Goal: Task Accomplishment & Management: Manage account settings

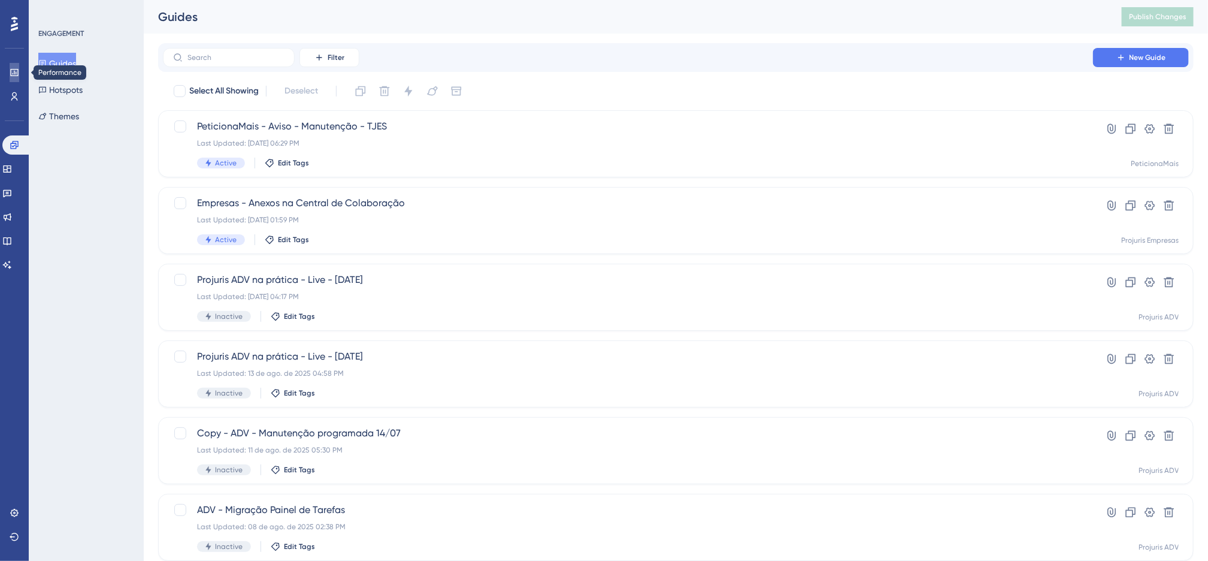
click at [13, 78] on link at bounding box center [15, 72] width 10 height 19
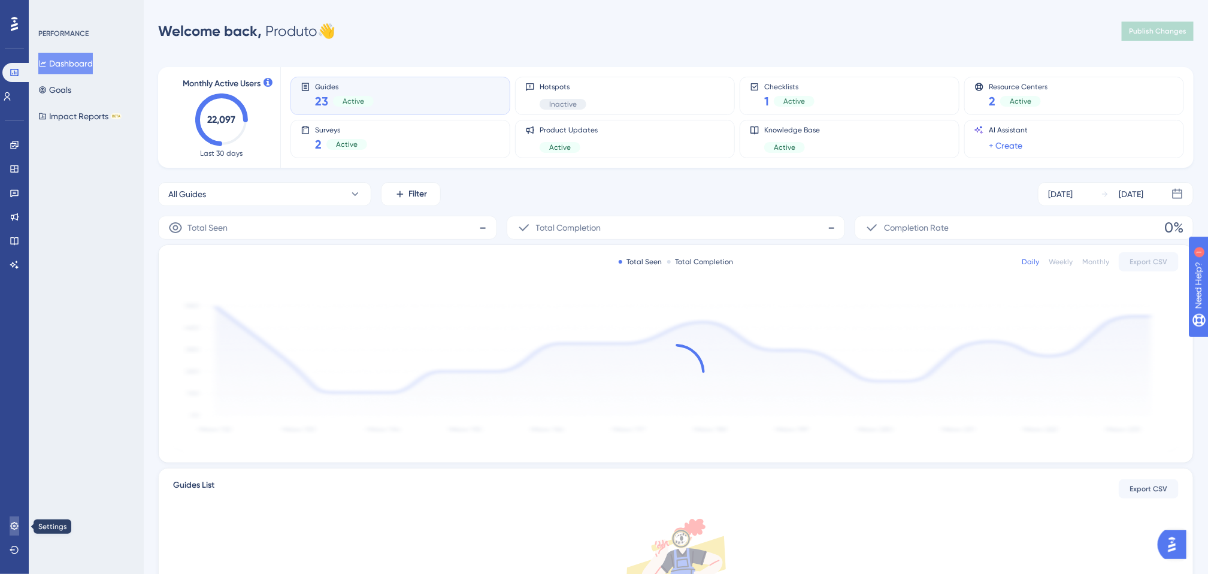
click at [10, 527] on link at bounding box center [15, 525] width 10 height 19
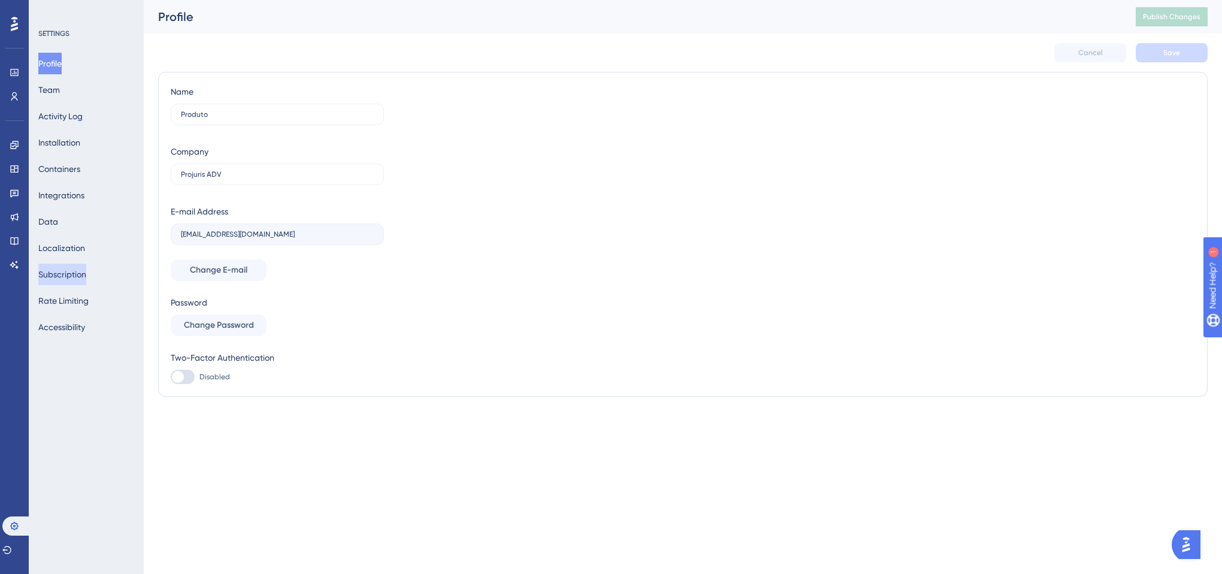
click at [75, 271] on button "Subscription" at bounding box center [62, 274] width 48 height 22
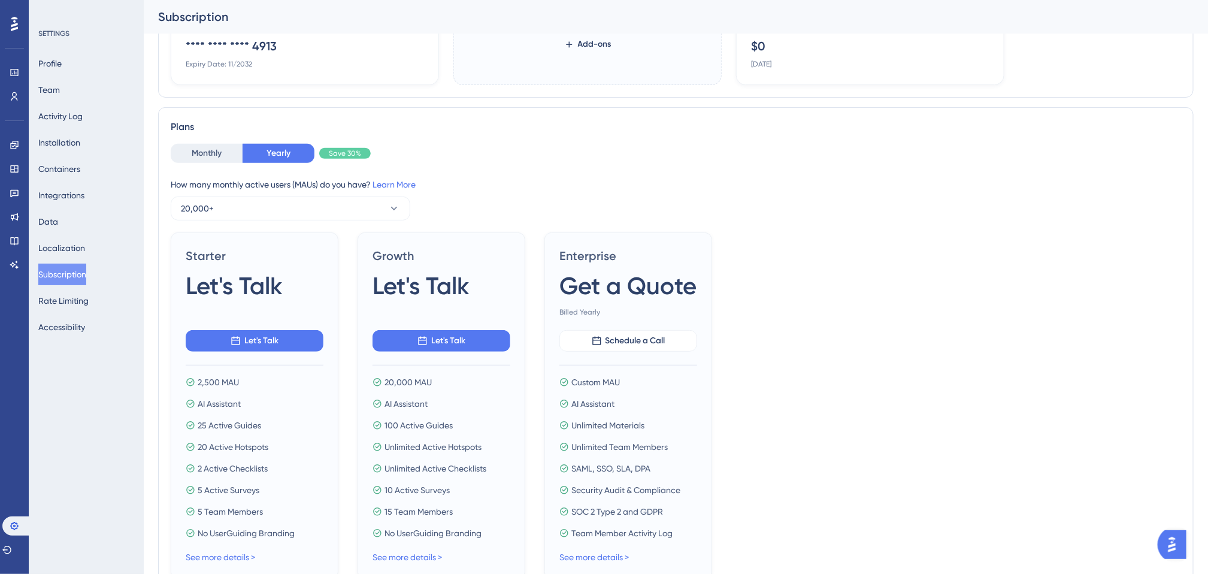
scroll to position [169, 0]
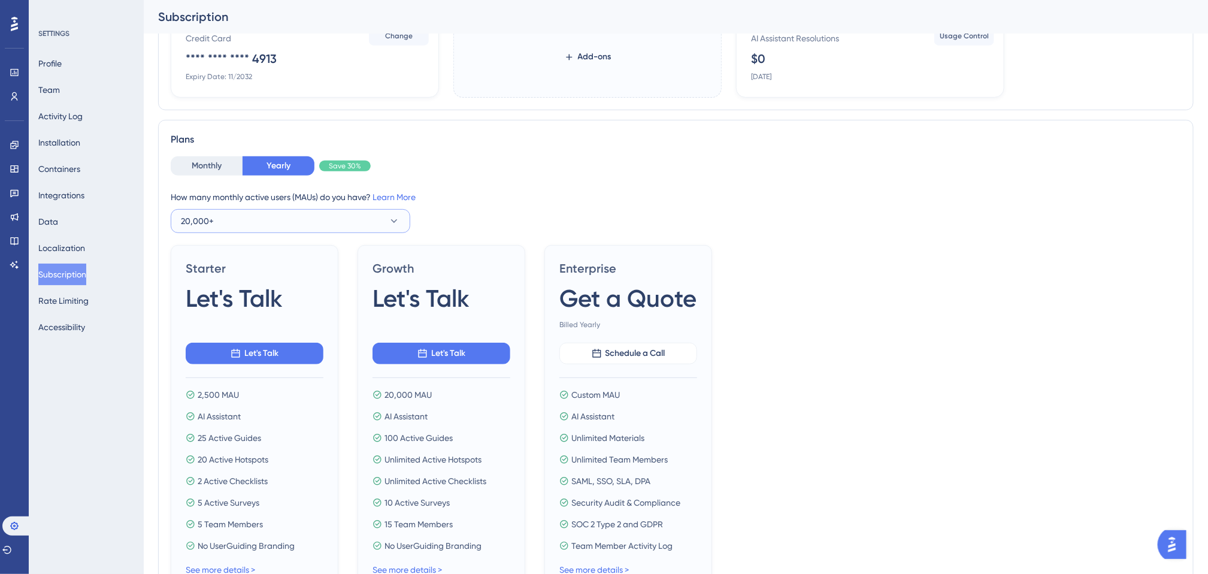
click at [390, 214] on button "20,000+" at bounding box center [291, 221] width 240 height 24
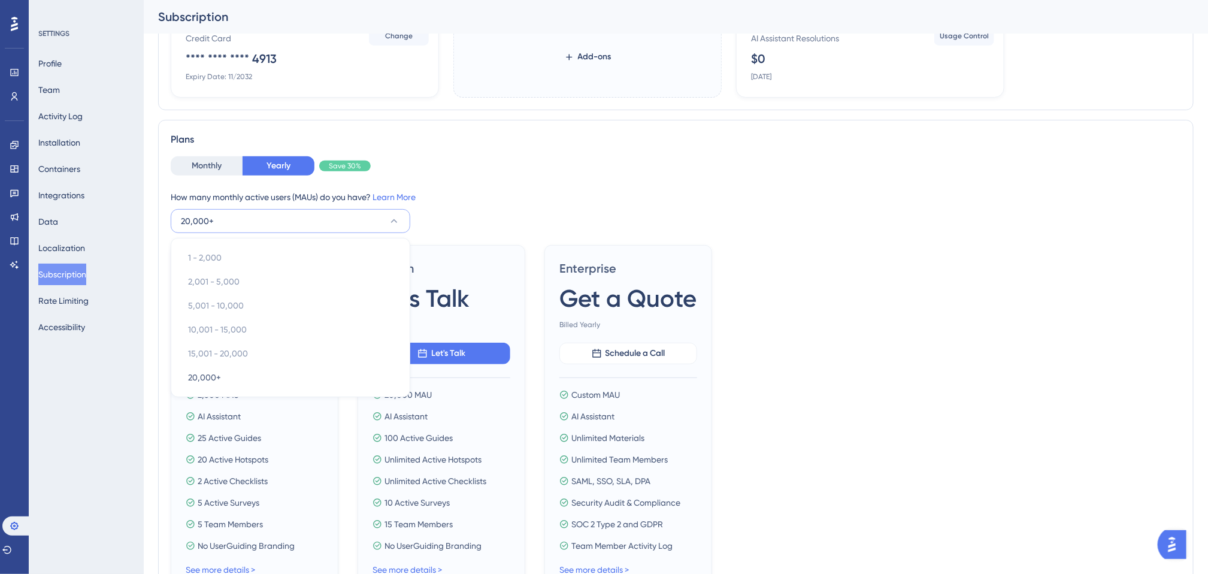
click at [487, 211] on div "How many monthly active users (MAUs) do you have? Learn More 20,000+ 1 - 2,000 …" at bounding box center [676, 211] width 1010 height 43
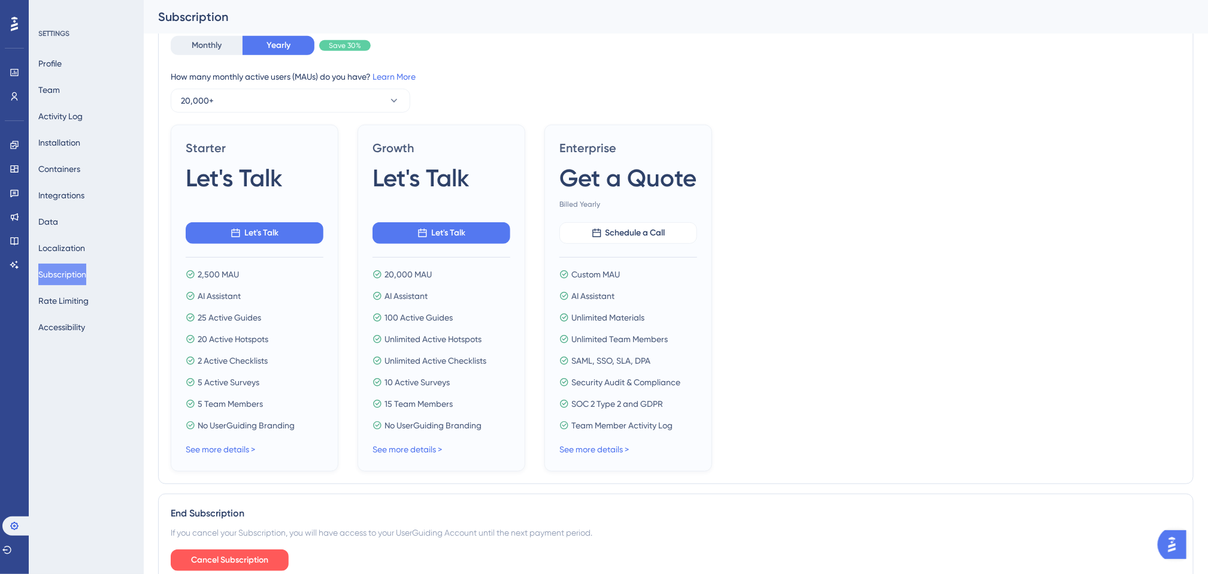
scroll to position [259, 0]
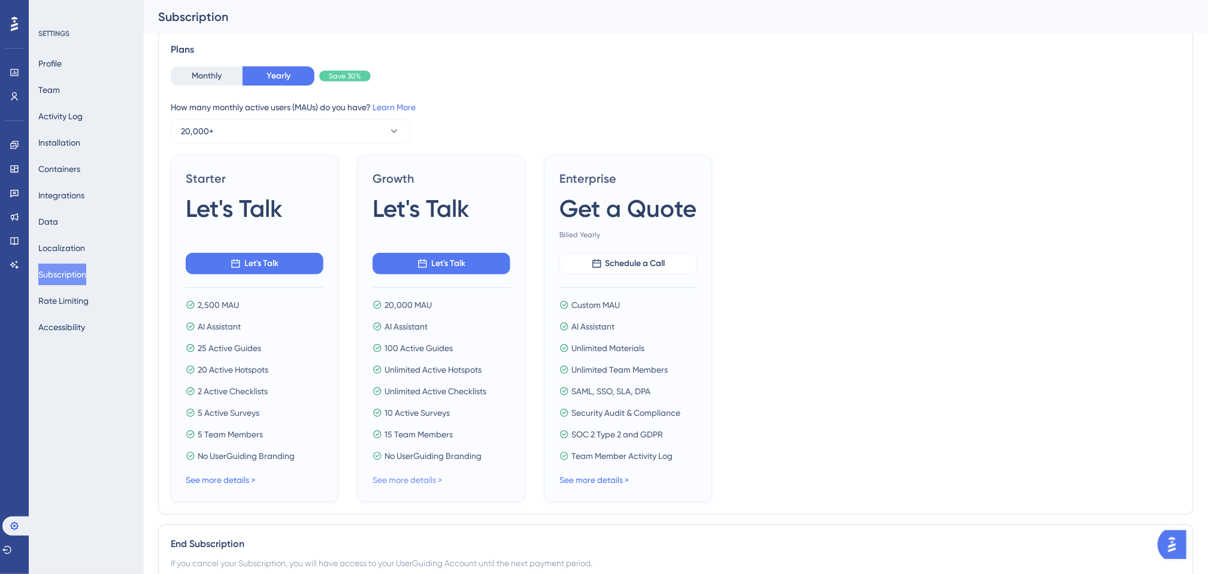
click at [425, 477] on link "See more details >" at bounding box center [406, 480] width 69 height 10
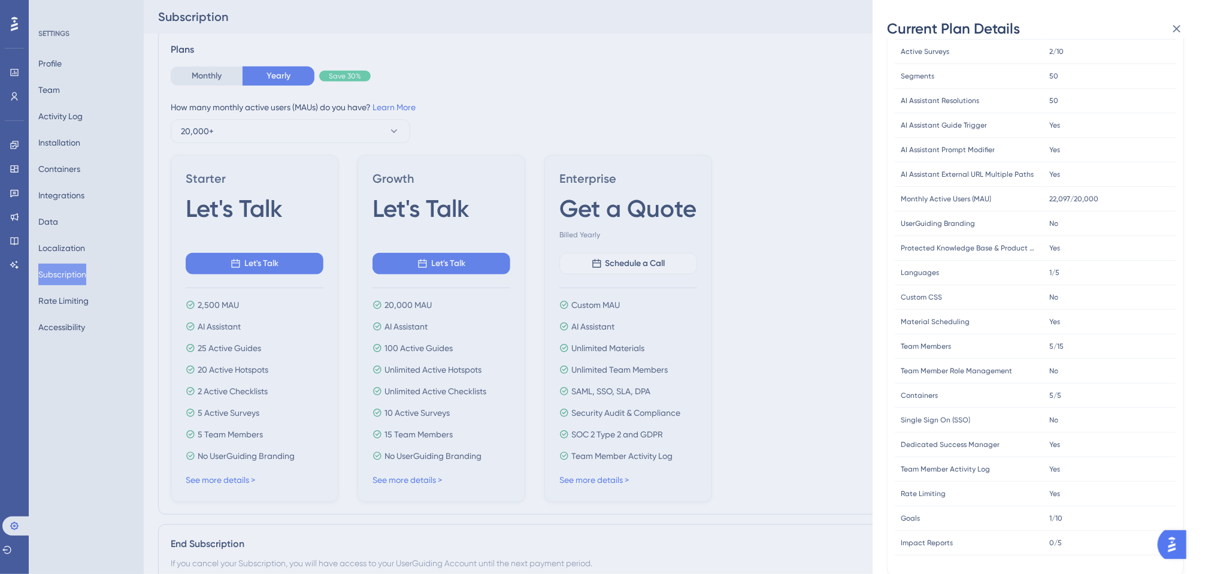
scroll to position [199, 0]
click at [1174, 28] on icon at bounding box center [1177, 29] width 14 height 14
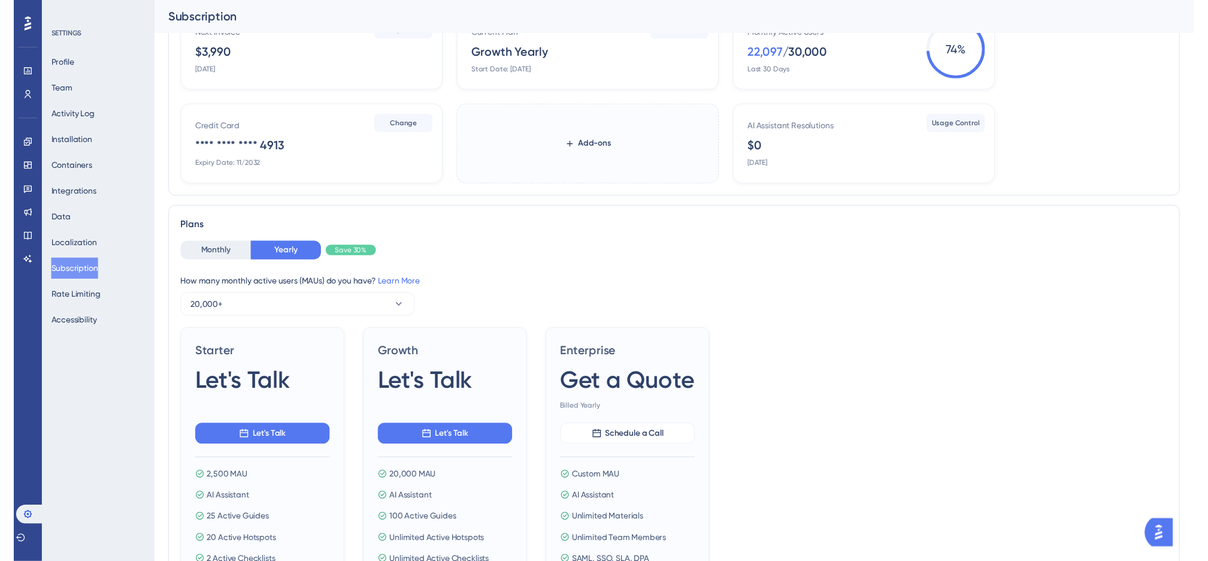
scroll to position [0, 0]
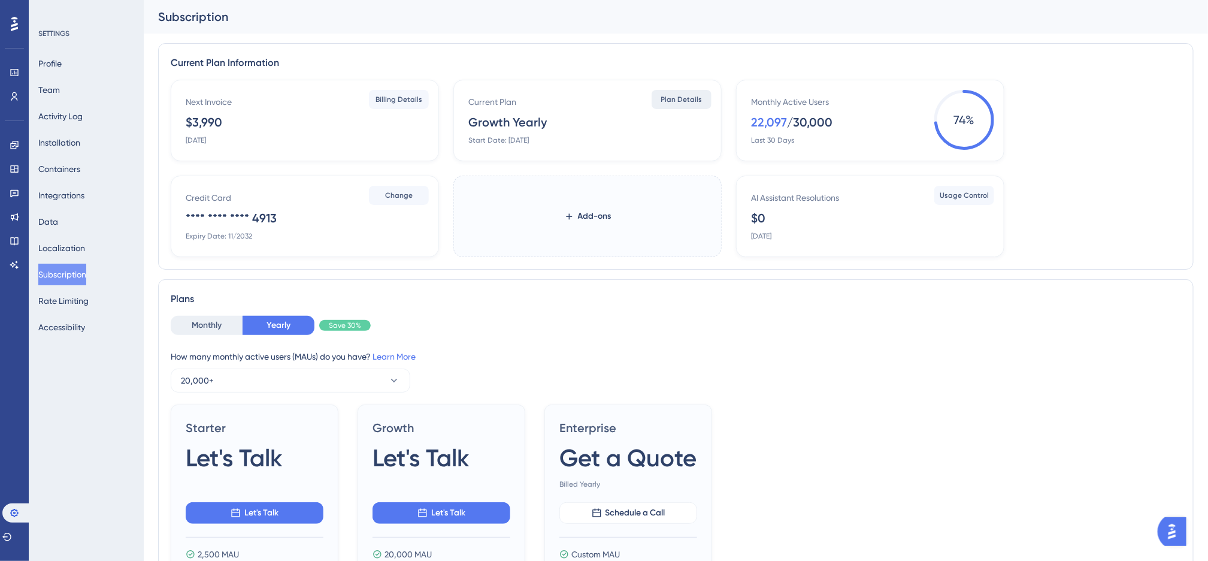
click at [695, 106] on button "Plan Details" at bounding box center [682, 99] width 60 height 19
click at [690, 106] on button "Plan Details" at bounding box center [682, 99] width 60 height 19
click at [410, 98] on span "Billing Details" at bounding box center [398, 100] width 47 height 10
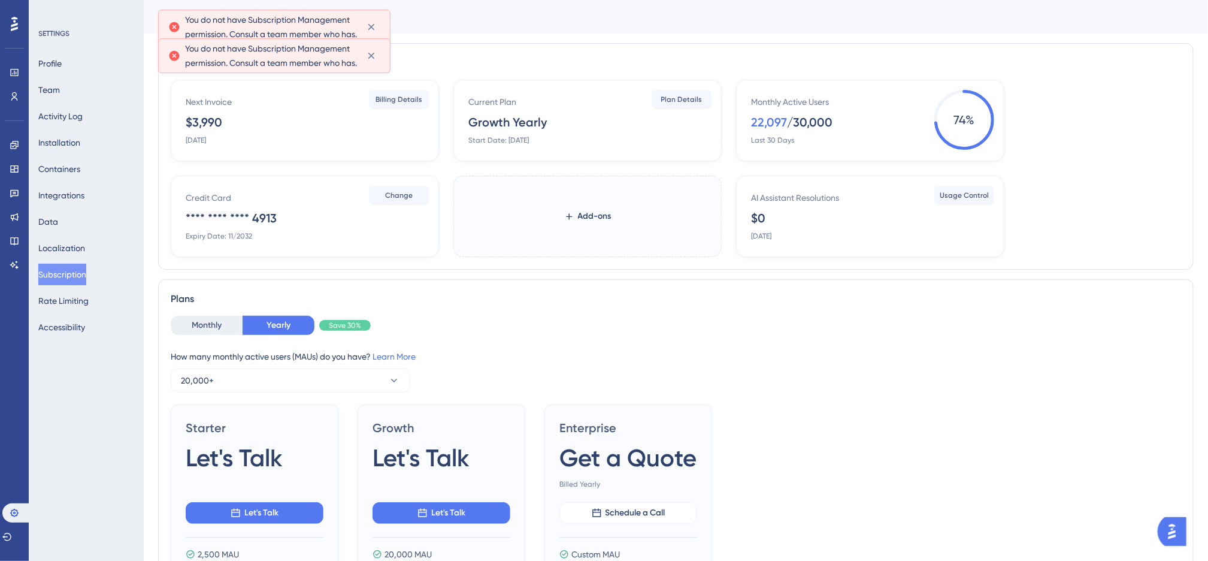
click at [680, 135] on div "Current Plan Growth Yearly Start Date: [DATE]" at bounding box center [589, 120] width 243 height 50
click at [368, 37] on button at bounding box center [371, 26] width 19 height 19
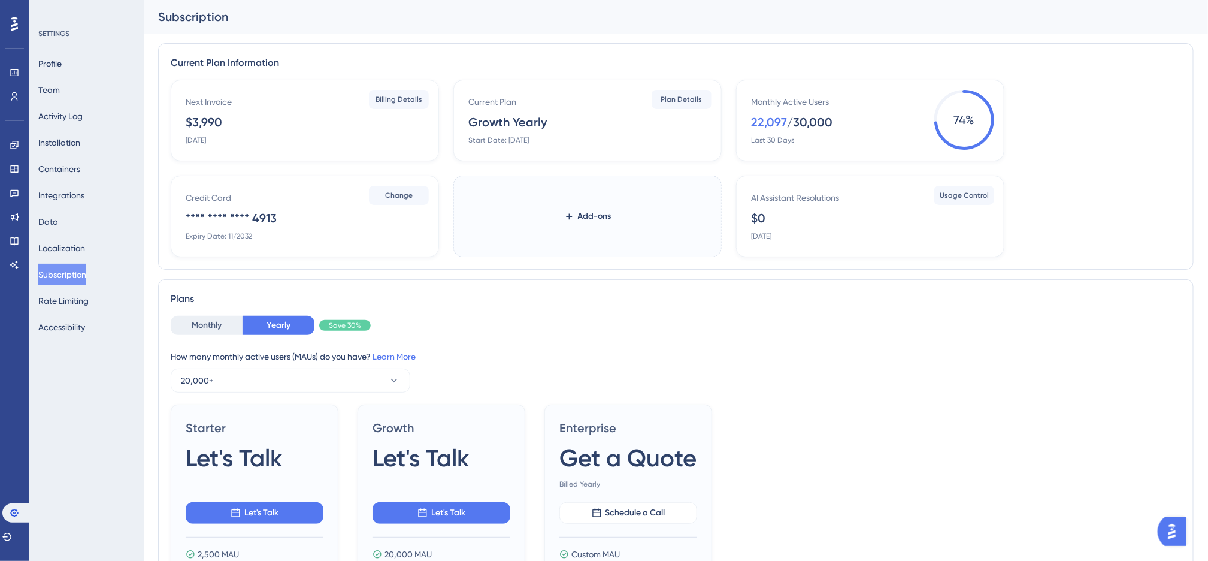
click at [681, 15] on div "Subscription" at bounding box center [660, 16] width 1005 height 17
